Goal: Communication & Community: Share content

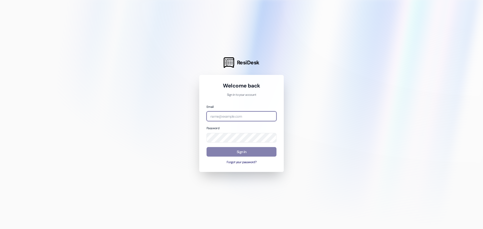
click at [252, 114] on input "email" at bounding box center [242, 117] width 70 height 10
type input "[PERSON_NAME][EMAIL_ADDRESS][PERSON_NAME][DOMAIN_NAME]"
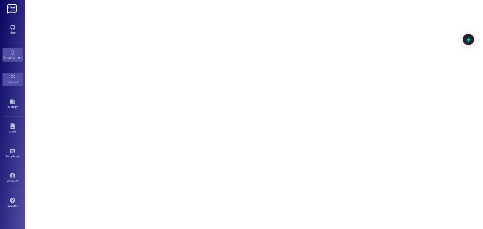
click at [14, 58] on div "Announcement •" at bounding box center [12, 57] width 25 height 5
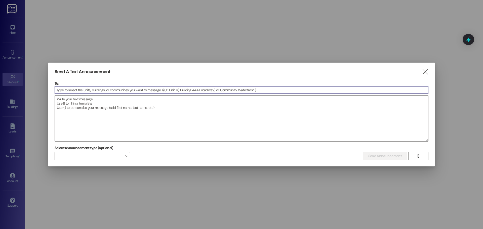
click at [120, 93] on input at bounding box center [242, 90] width 374 height 8
click at [121, 91] on input at bounding box center [242, 90] width 374 height 8
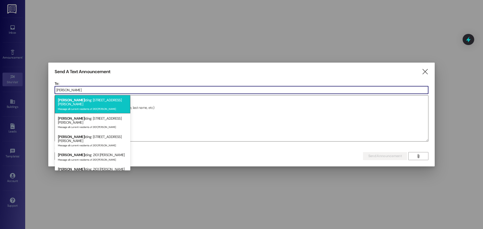
type input "[PERSON_NAME]"
click at [92, 107] on div "Message all current residents of 2101 [PERSON_NAME]" at bounding box center [92, 109] width 69 height 4
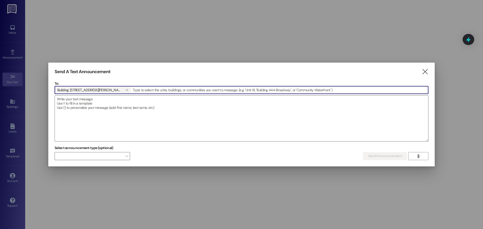
click at [131, 90] on input at bounding box center [279, 90] width 297 height 8
type input "b"
click at [150, 90] on input "b" at bounding box center [279, 90] width 297 height 8
type input "b"
click at [131, 92] on input "b" at bounding box center [279, 90] width 297 height 8
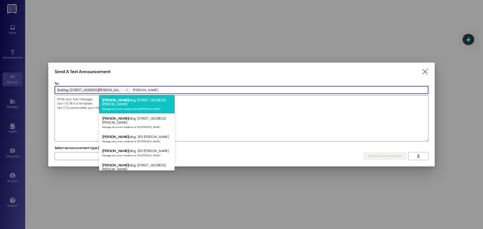
type input "[PERSON_NAME]"
click at [126, 107] on div "Message all current residents of 2101 [PERSON_NAME]" at bounding box center [136, 109] width 69 height 4
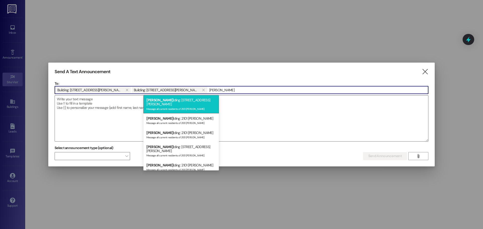
type input "[PERSON_NAME]"
click at [170, 107] on div "Message all current residents of 2101 [PERSON_NAME]" at bounding box center [181, 109] width 69 height 4
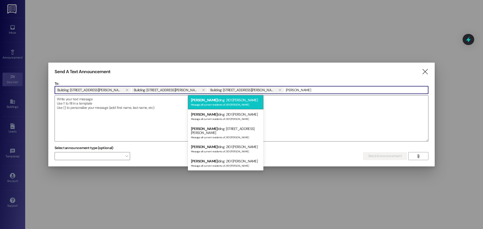
type input "[PERSON_NAME]"
click at [223, 107] on div "[PERSON_NAME] lding: 2101 [PERSON_NAME] J Message all current residents of 2101…" at bounding box center [226, 102] width 76 height 14
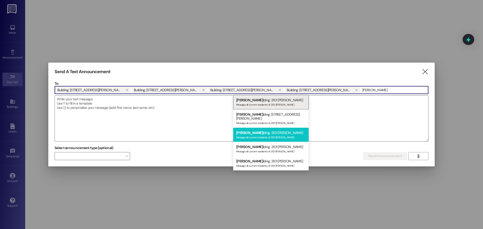
type input "[PERSON_NAME]"
click at [274, 135] on div "Message all current residents of 2101 [PERSON_NAME]" at bounding box center [270, 137] width 69 height 4
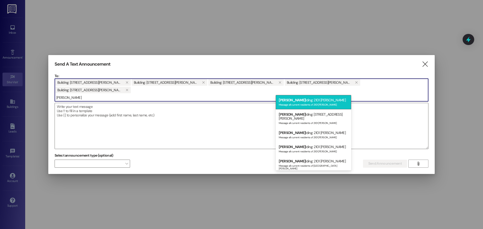
type input "[PERSON_NAME]"
click at [303, 101] on div "[PERSON_NAME] lding: 2101 [PERSON_NAME] M Message all current residents of 2101…" at bounding box center [314, 102] width 76 height 14
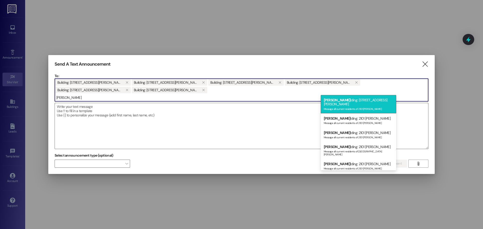
type input "[PERSON_NAME]"
click at [341, 107] on div "Message all current residents of 2101 [PERSON_NAME]" at bounding box center [358, 109] width 69 height 4
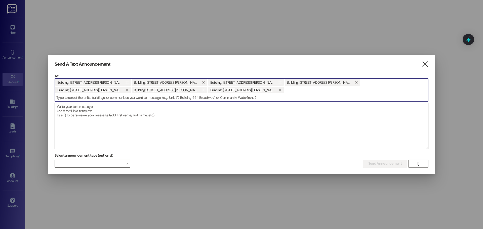
click at [379, 94] on input at bounding box center [242, 98] width 374 height 8
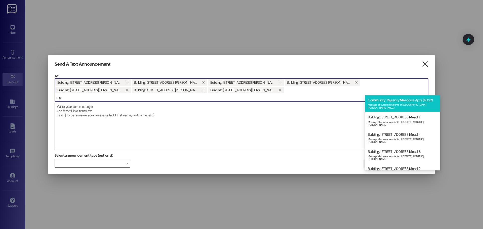
type input "me"
click at [391, 105] on div "Message all current residents of [GEOGRAPHIC_DATA][PERSON_NAME] (4022)" at bounding box center [402, 105] width 69 height 7
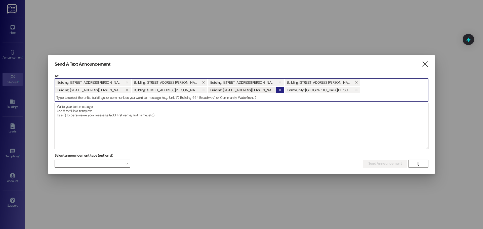
click at [281, 88] on icon "" at bounding box center [280, 90] width 3 height 4
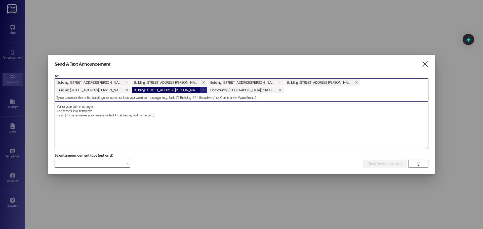
click at [206, 87] on span "" at bounding box center [203, 90] width 5 height 7
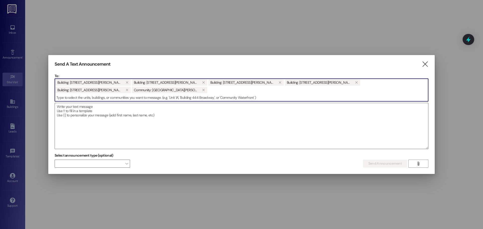
click at [198, 87] on span "Community: [GEOGRAPHIC_DATA][PERSON_NAME] (4022)" at bounding box center [166, 90] width 64 height 7
click at [207, 90] on button "" at bounding box center [204, 90] width 8 height 7
click at [131, 88] on button "" at bounding box center [127, 90] width 8 height 7
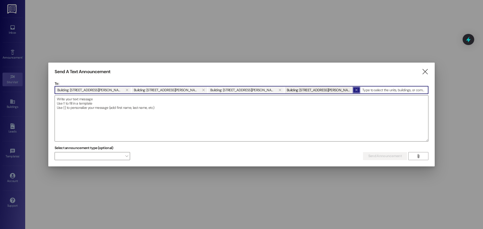
click at [353, 90] on button "" at bounding box center [357, 90] width 8 height 7
click at [276, 88] on button "" at bounding box center [280, 90] width 8 height 7
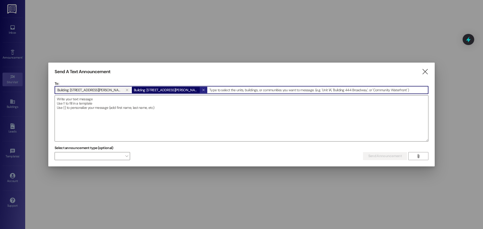
click at [200, 91] on button "" at bounding box center [204, 90] width 8 height 7
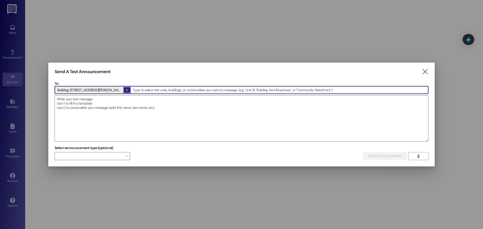
click at [123, 90] on button "" at bounding box center [127, 90] width 8 height 7
click at [105, 94] on div at bounding box center [242, 90] width 374 height 8
click at [108, 90] on input at bounding box center [242, 90] width 374 height 8
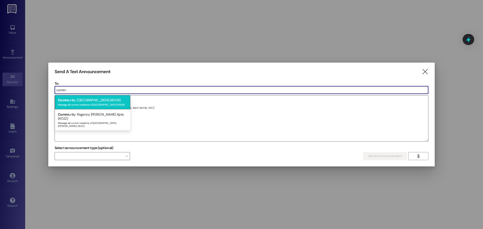
type input "comm"
click at [111, 103] on div "Message all current residents of [GEOGRAPHIC_DATA] (4009)" at bounding box center [92, 104] width 69 height 4
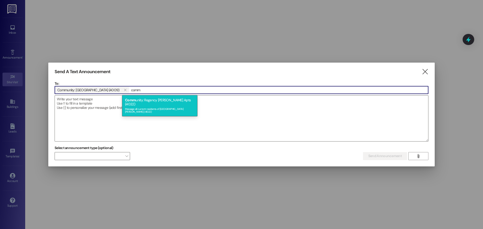
type input "comm"
click at [148, 102] on div "Comm unity: [GEOGRAPHIC_DATA][PERSON_NAME] (4022) Message all current residents…" at bounding box center [160, 105] width 76 height 21
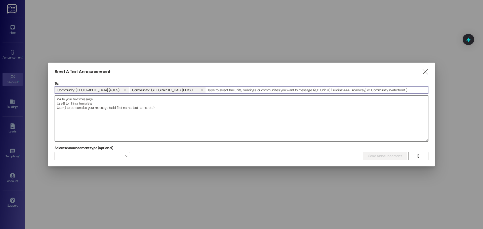
click at [118, 105] on textarea at bounding box center [242, 119] width 374 height 46
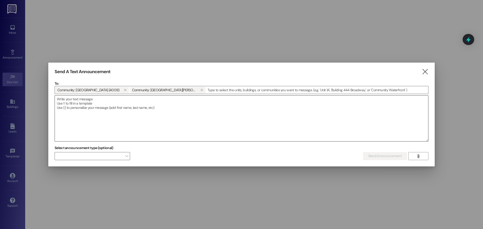
click at [265, 113] on textarea at bounding box center [242, 119] width 374 height 46
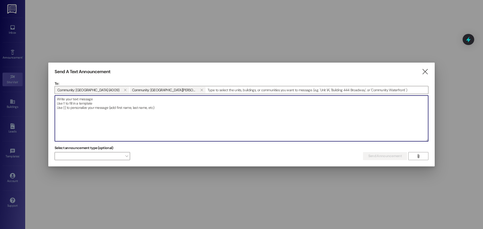
click at [128, 109] on textarea at bounding box center [242, 119] width 374 height 46
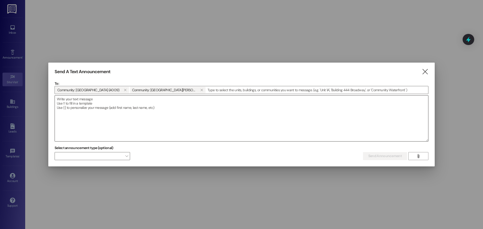
click at [163, 105] on textarea at bounding box center [242, 119] width 374 height 46
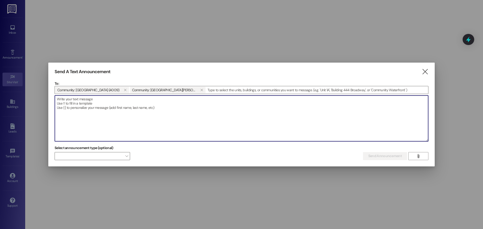
paste textarea "Hello dear residents, This is a friendly reminder that amenities are exclusivel…"
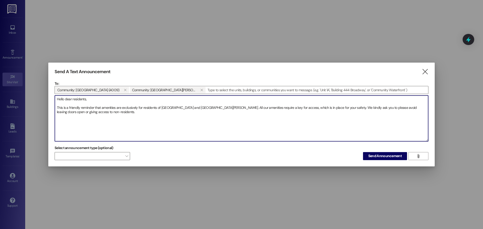
click at [98, 112] on textarea "Hello dear residents, This is a friendly reminder that amenities are exclusivel…" at bounding box center [242, 119] width 374 height 46
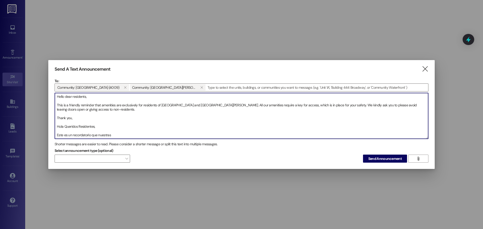
click at [132, 137] on textarea "Hello dear residents, This is a friendly reminder that amenities are exclusivel…" at bounding box center [242, 116] width 374 height 46
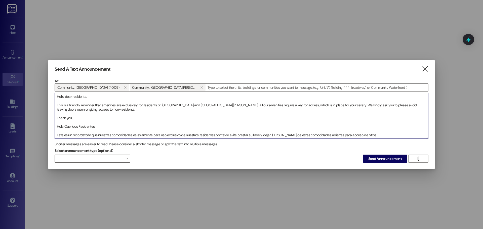
scroll to position [11, 0]
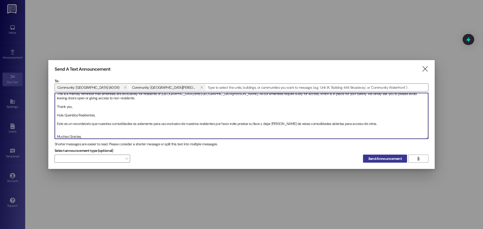
type textarea "Hello dear residents, This is a friendly reminder that amenities are exclusivel…"
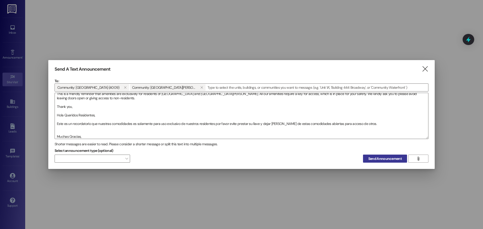
click at [380, 162] on button "Send Announcement" at bounding box center [385, 159] width 44 height 8
